Goal: Task Accomplishment & Management: Complete application form

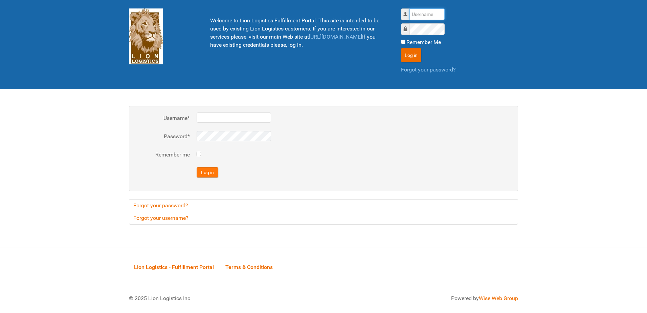
type input "al"
click at [207, 173] on button "Log in" at bounding box center [208, 172] width 22 height 10
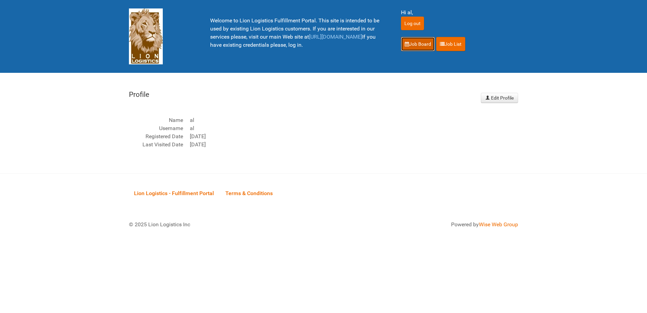
click at [417, 42] on link "Job Board" at bounding box center [418, 44] width 34 height 14
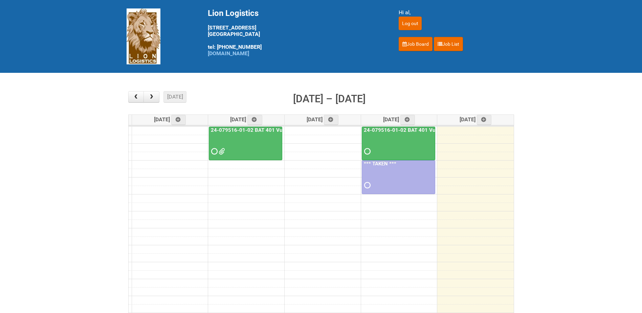
click at [395, 147] on div at bounding box center [398, 145] width 72 height 22
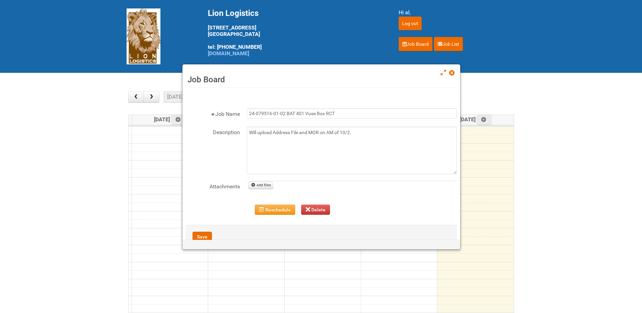
scroll to position [19, 0]
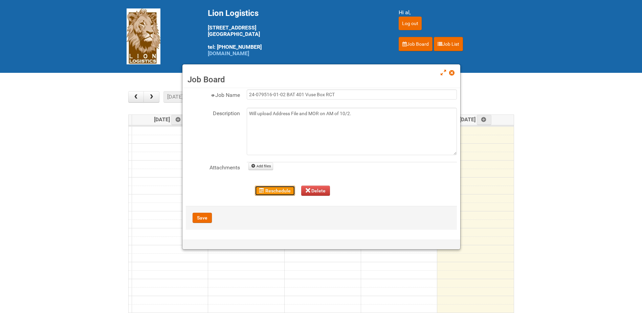
click at [283, 190] on button "Reschedule" at bounding box center [275, 190] width 40 height 10
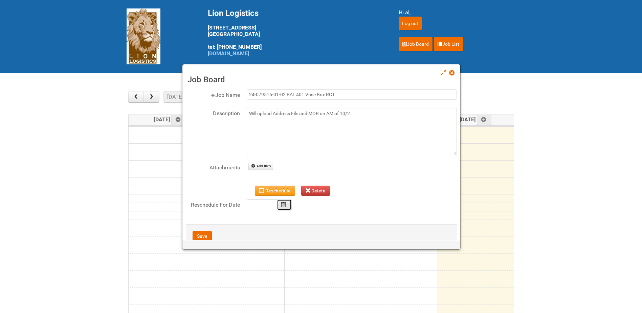
click at [285, 204] on icon "Calendar" at bounding box center [283, 204] width 5 height 5
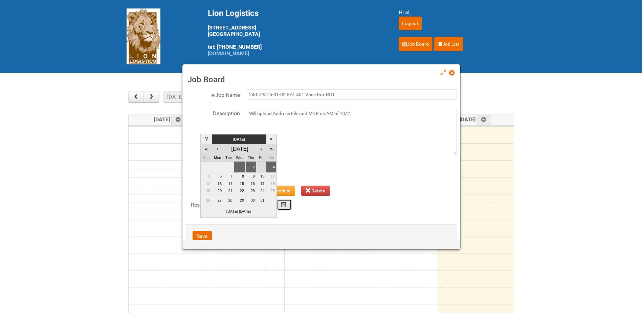
click at [259, 168] on td "3" at bounding box center [261, 167] width 10 height 12
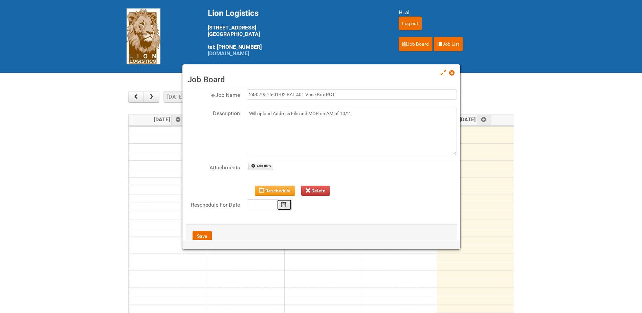
type input "[DATE]"
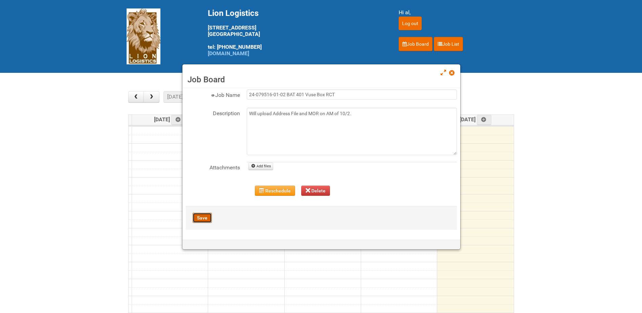
click at [202, 219] on button "Save" at bounding box center [202, 218] width 19 height 10
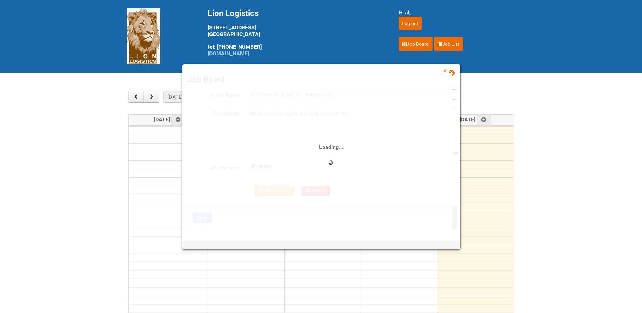
click at [288, 192] on div "Loading..." at bounding box center [319, 151] width 266 height 157
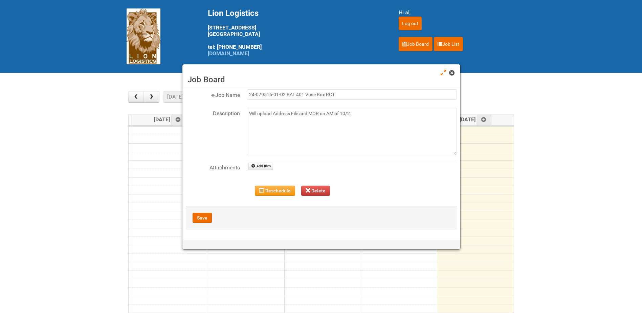
click at [451, 75] on link at bounding box center [452, 73] width 6 height 8
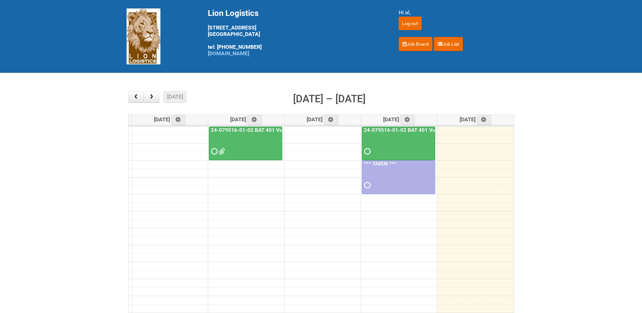
click at [413, 140] on div at bounding box center [398, 145] width 72 height 22
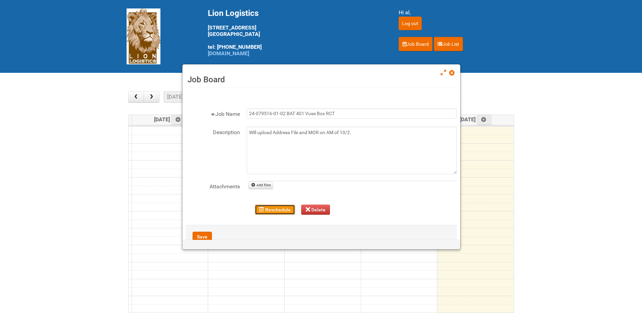
click at [271, 209] on button "Reschedule" at bounding box center [275, 209] width 40 height 10
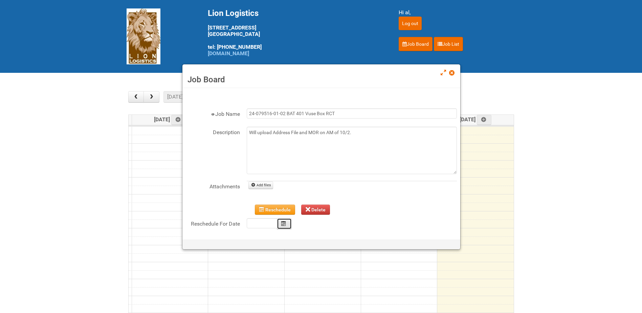
click at [283, 222] on icon "Calendar" at bounding box center [283, 223] width 5 height 5
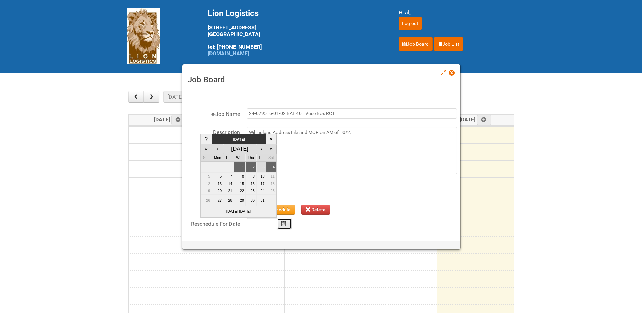
click at [263, 168] on td "3" at bounding box center [261, 167] width 10 height 12
type input "[DATE]"
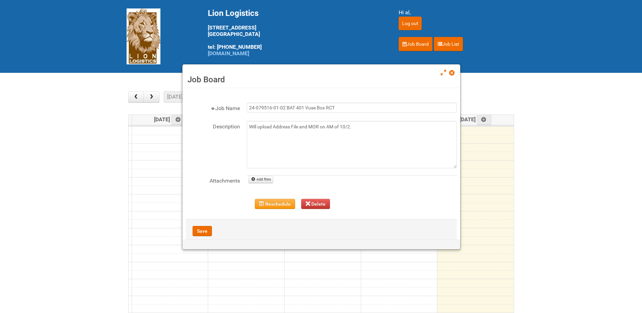
scroll to position [0, 0]
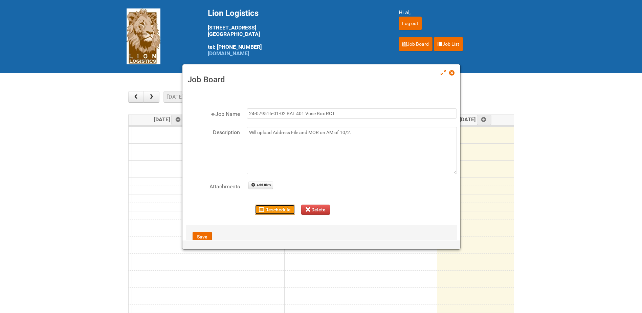
click at [275, 210] on button "Reschedule" at bounding box center [275, 209] width 40 height 10
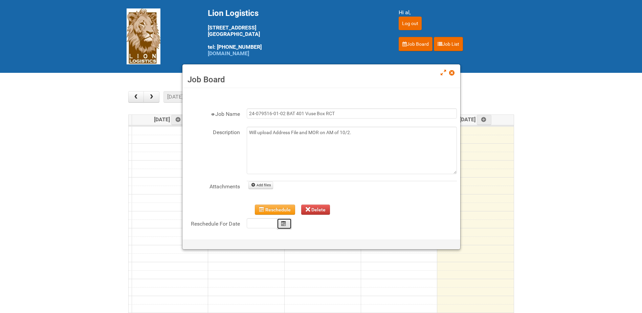
click at [282, 221] on icon "Calendar" at bounding box center [283, 223] width 5 height 5
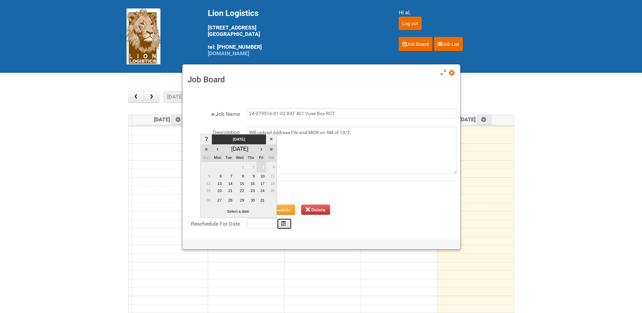
click at [265, 221] on input "text" at bounding box center [262, 223] width 30 height 10
click at [264, 224] on input "text" at bounding box center [262, 223] width 30 height 10
click at [262, 167] on td "3" at bounding box center [261, 167] width 10 height 12
type input "[DATE]"
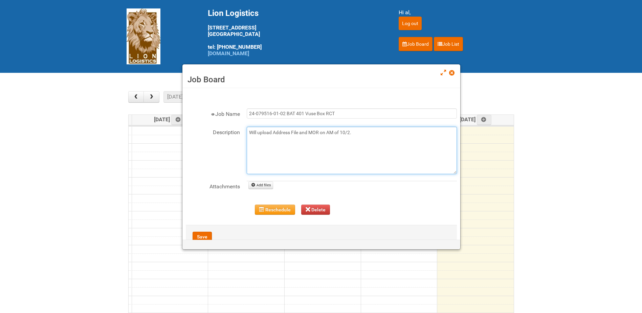
drag, startPoint x: 359, startPoint y: 132, endPoint x: 230, endPoint y: 123, distance: 129.6
click at [230, 123] on fieldset "Job Name 24-079516-01-02 BAT 401 Vuse Box RCT Description Will upload Address F…" at bounding box center [321, 156] width 271 height 96
type textarea "Uploaded Address file 10/3"
click at [269, 185] on link "Add files" at bounding box center [260, 184] width 25 height 7
type input "C:\fakepath\[PHONE_NUMBER] BAT 401 Vuse Box RCT - Address File - 5th Batch 10.2…"
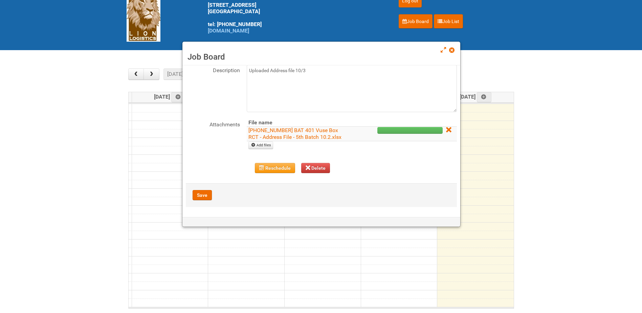
scroll to position [34, 0]
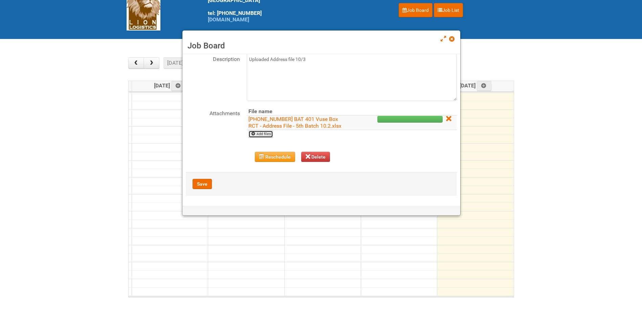
click at [267, 135] on link "Add files" at bounding box center [260, 133] width 25 height 7
type input "C:\fakepath\RAIBAT Vuse Pro Box RCT Study - Pregnancy Test Letter - [DATE].pdf"
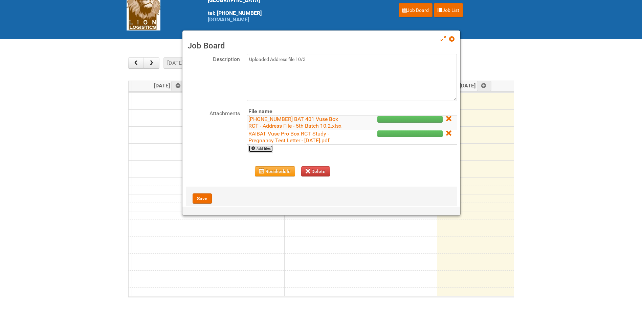
click at [261, 147] on link "Add files" at bounding box center [260, 148] width 25 height 7
type input "C:\fakepath\24-079516-01-02 MOR5 10.2.xlsm"
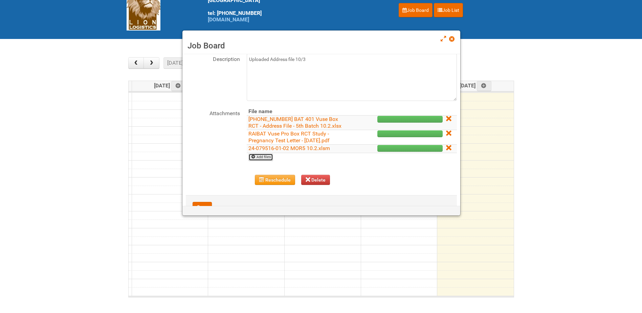
scroll to position [62, 0]
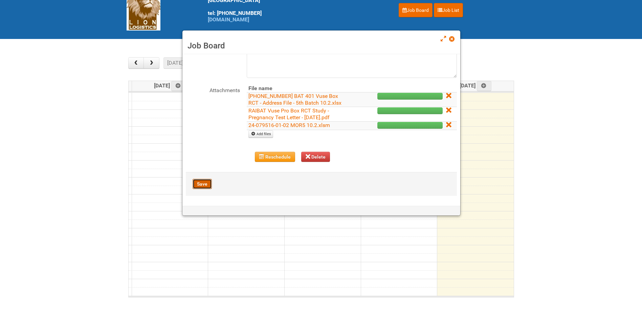
click at [202, 186] on button "Save" at bounding box center [202, 184] width 19 height 10
click at [206, 187] on button "Save" at bounding box center [202, 184] width 19 height 10
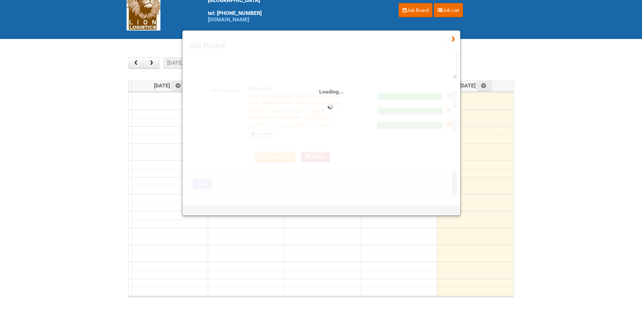
click at [565, 124] on main "× ■ - My Jobs ■ - Other Jobs Add [DATE] month week [DATE] – [DATE] [DATE] [DATE…" at bounding box center [321, 177] width 642 height 276
click at [451, 36] on div "Loading..." at bounding box center [319, 96] width 266 height 200
click at [454, 39] on link at bounding box center [452, 40] width 6 height 8
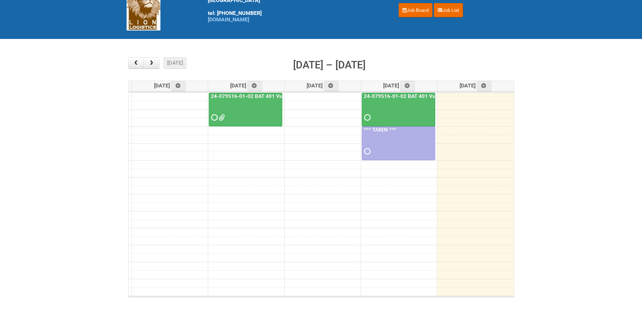
click at [398, 106] on div at bounding box center [398, 112] width 72 height 22
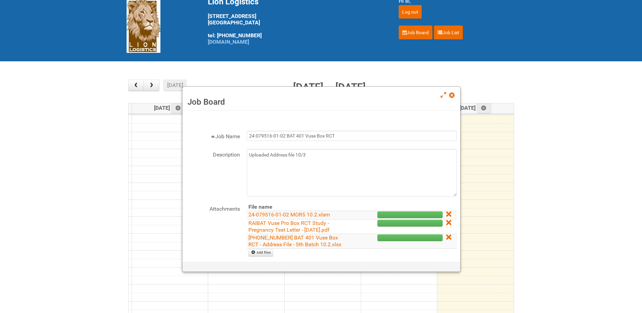
scroll to position [0, 0]
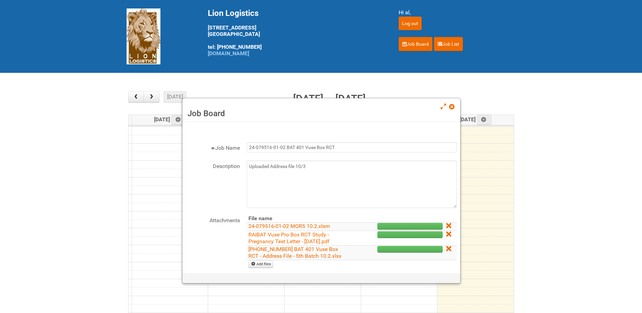
click at [592, 160] on main "× ■ - My Jobs ■ - Other Jobs Add [DATE] month week [DATE] – [DATE] [DATE] [DATE…" at bounding box center [321, 211] width 642 height 276
